Goal: Task Accomplishment & Management: Manage account settings

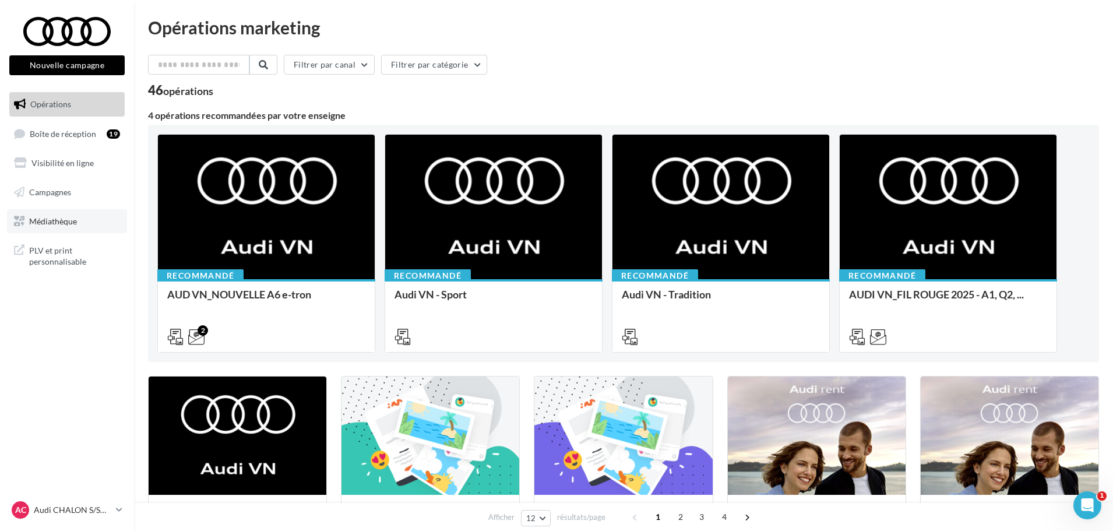
click at [70, 222] on span "Médiathèque" at bounding box center [53, 221] width 48 height 10
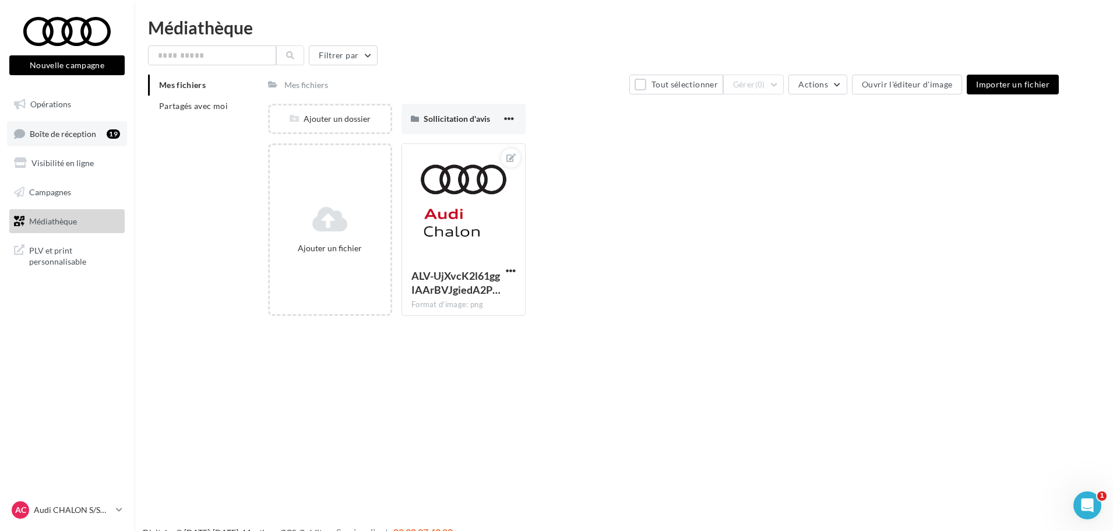
click at [78, 142] on link "Boîte de réception 19" at bounding box center [67, 133] width 120 height 25
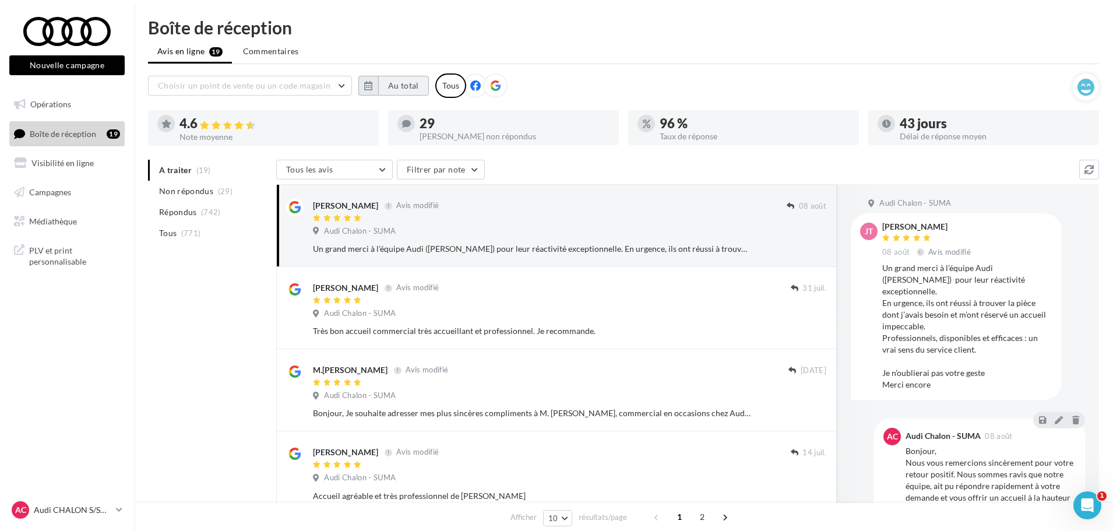
click at [417, 89] on button "Au total" at bounding box center [403, 86] width 51 height 20
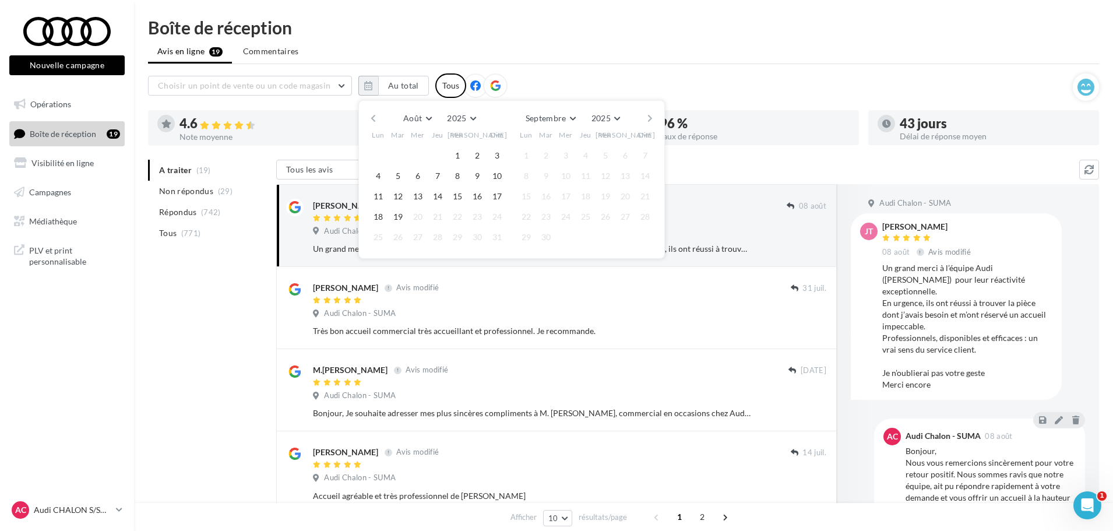
click at [376, 119] on button "button" at bounding box center [373, 118] width 10 height 16
click at [372, 118] on button "button" at bounding box center [373, 118] width 10 height 16
click at [366, 121] on div "[PERSON_NAME] Mars Avril Mai Juin Juillet Août Septembre Octobre Novembre [DATE…" at bounding box center [511, 189] width 306 height 179
click at [373, 121] on button "button" at bounding box center [373, 118] width 10 height 16
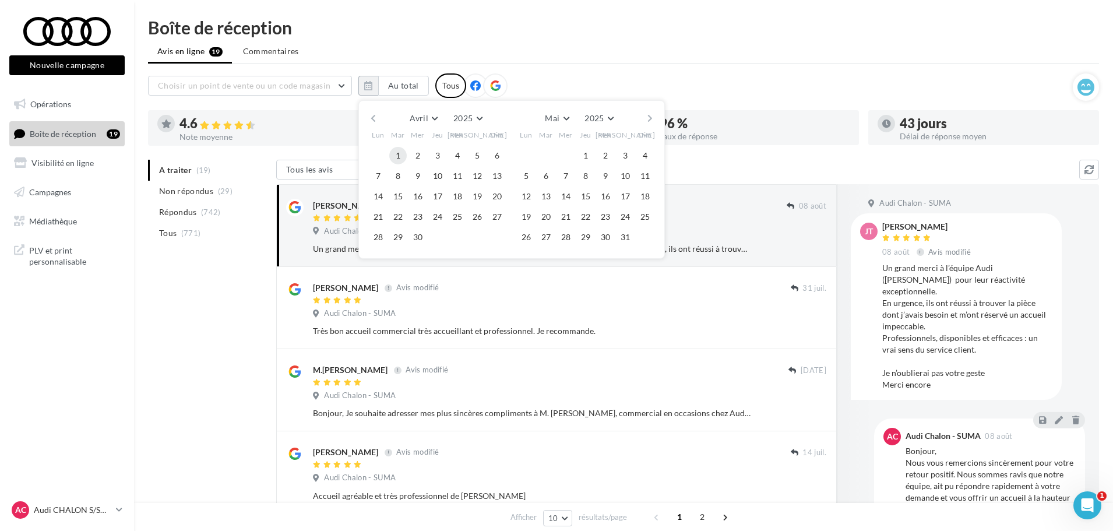
click at [399, 154] on button "1" at bounding box center [397, 155] width 17 height 17
click at [652, 115] on button "button" at bounding box center [650, 118] width 10 height 16
click at [531, 215] on button "18" at bounding box center [525, 216] width 17 height 17
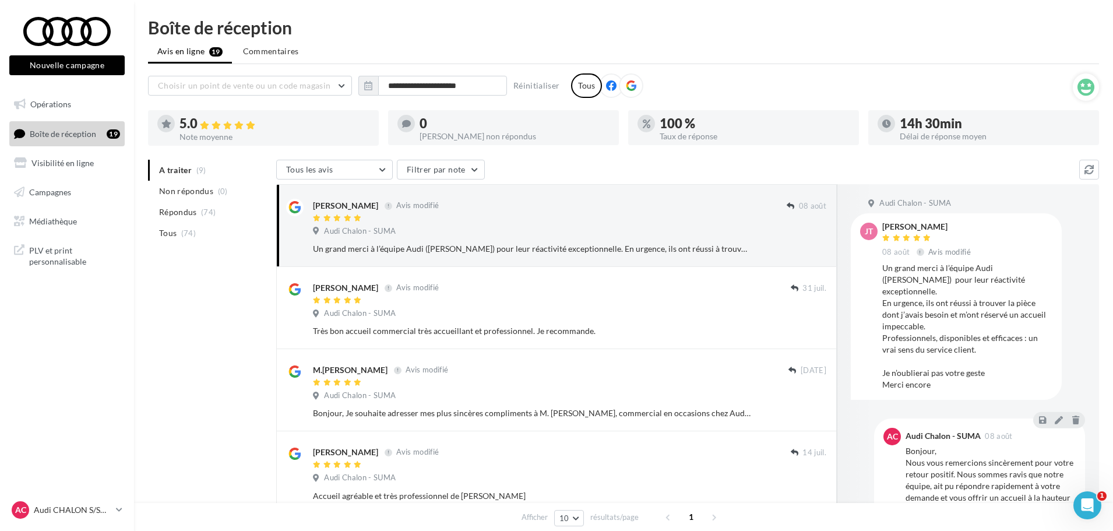
click at [627, 85] on icon at bounding box center [631, 85] width 10 height 10
click at [103, 507] on p "Audi CHALON S/SAONE" at bounding box center [72, 510] width 77 height 12
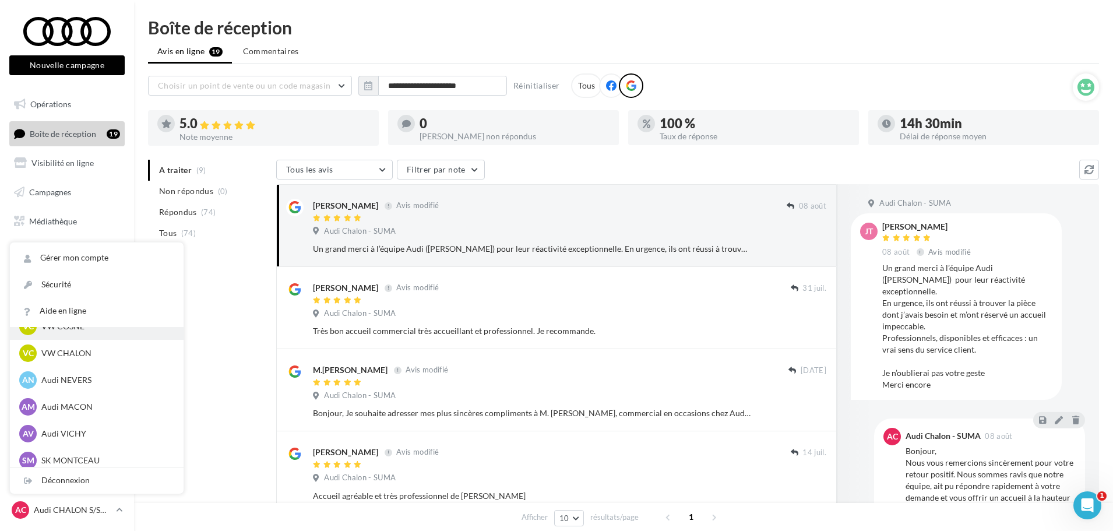
scroll to position [583, 0]
click at [101, 383] on p "Audi MACON" at bounding box center [105, 380] width 128 height 12
